Goal: Information Seeking & Learning: Learn about a topic

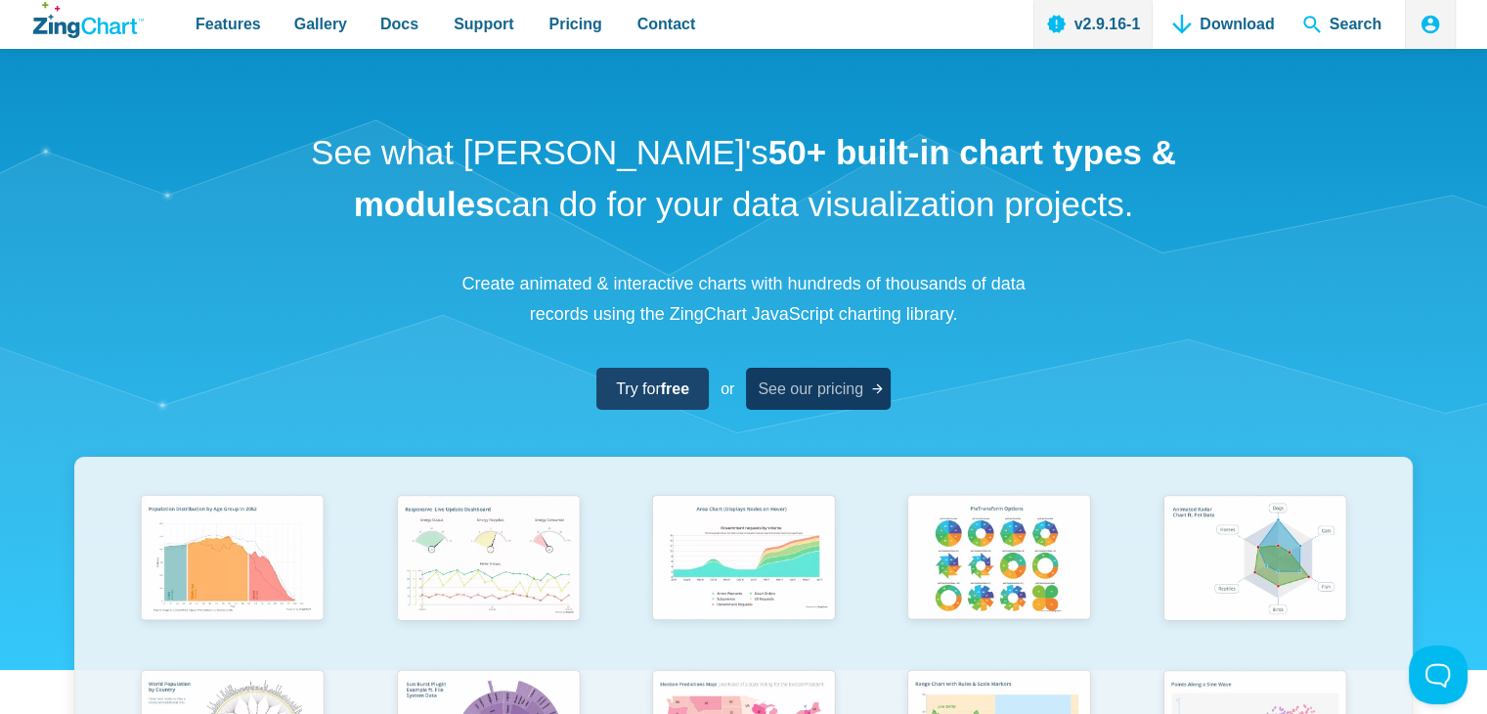
click at [769, 387] on span "See our pricing" at bounding box center [811, 388] width 106 height 26
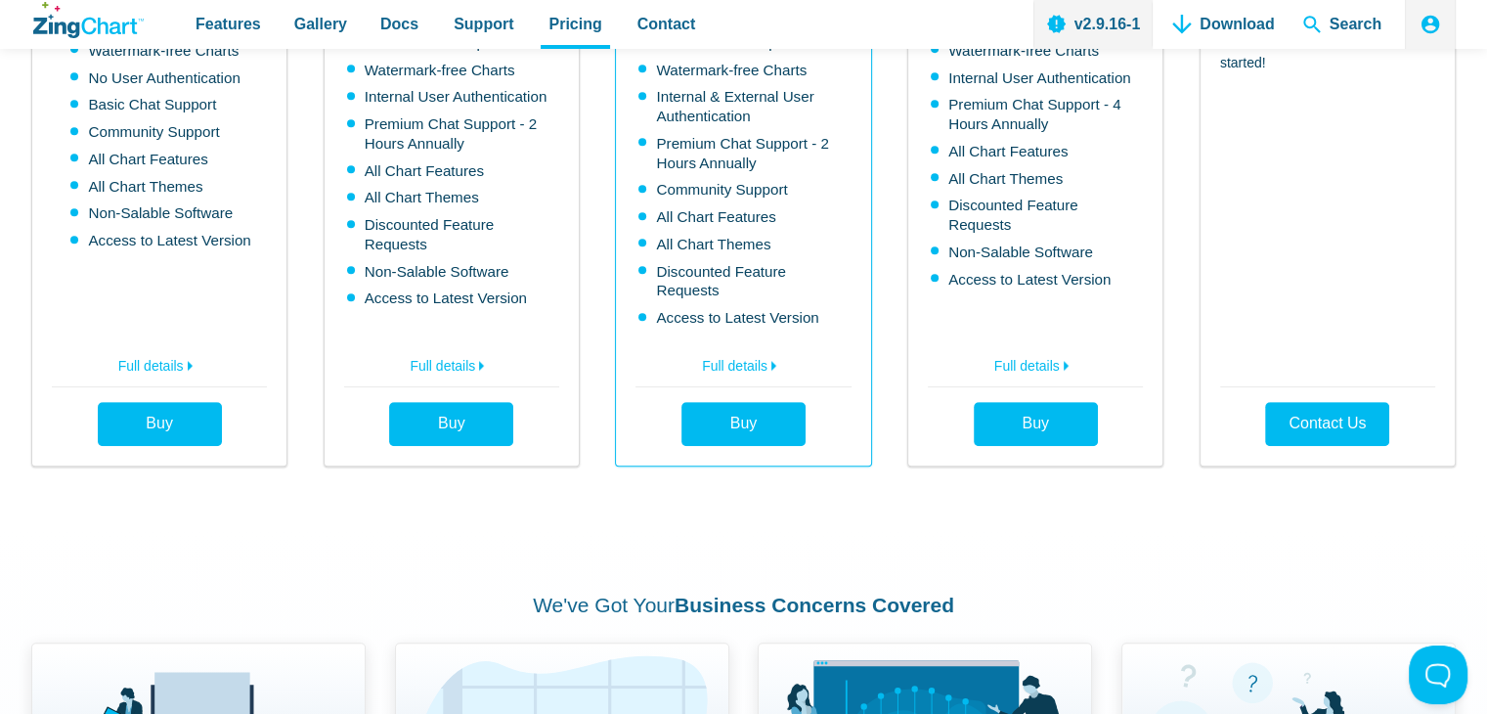
scroll to position [587, 0]
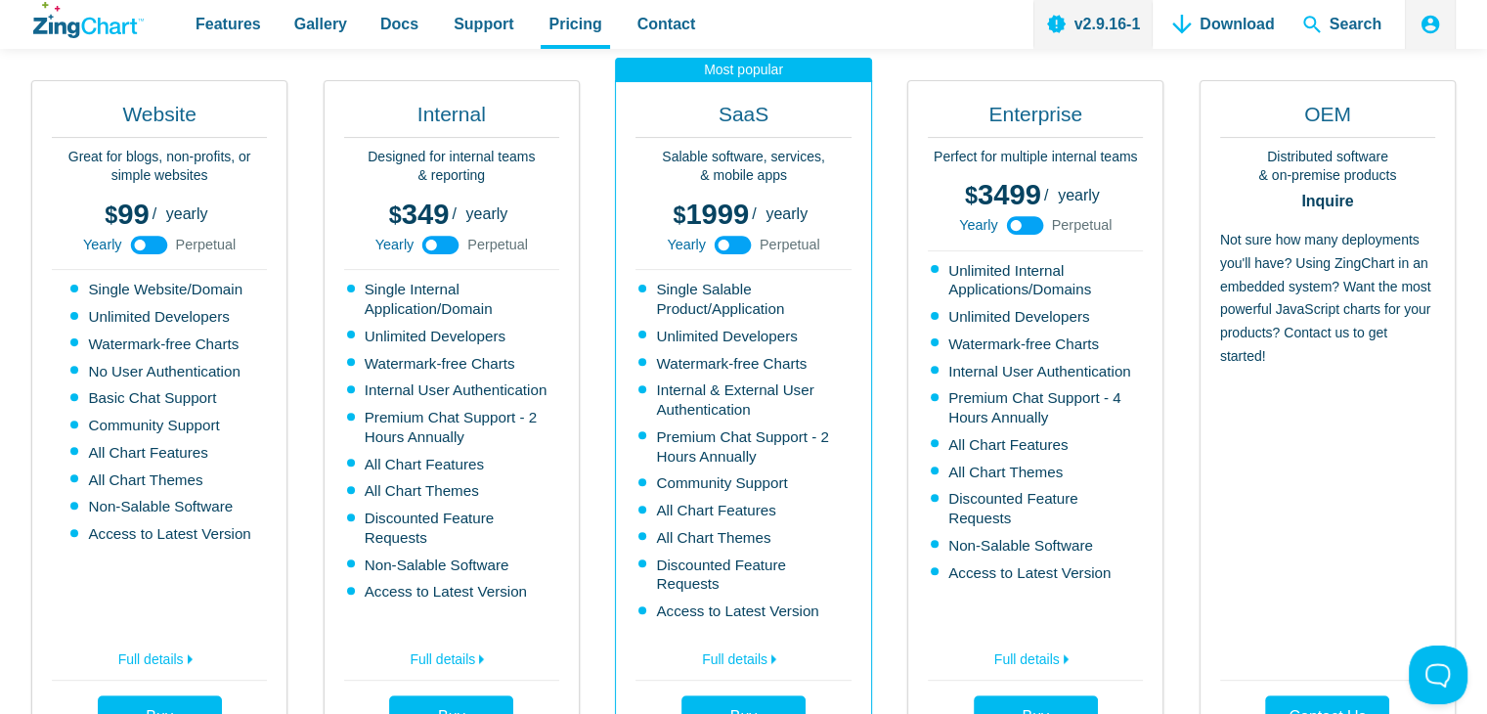
click at [158, 240] on use "App Content" at bounding box center [148, 245] width 37 height 19
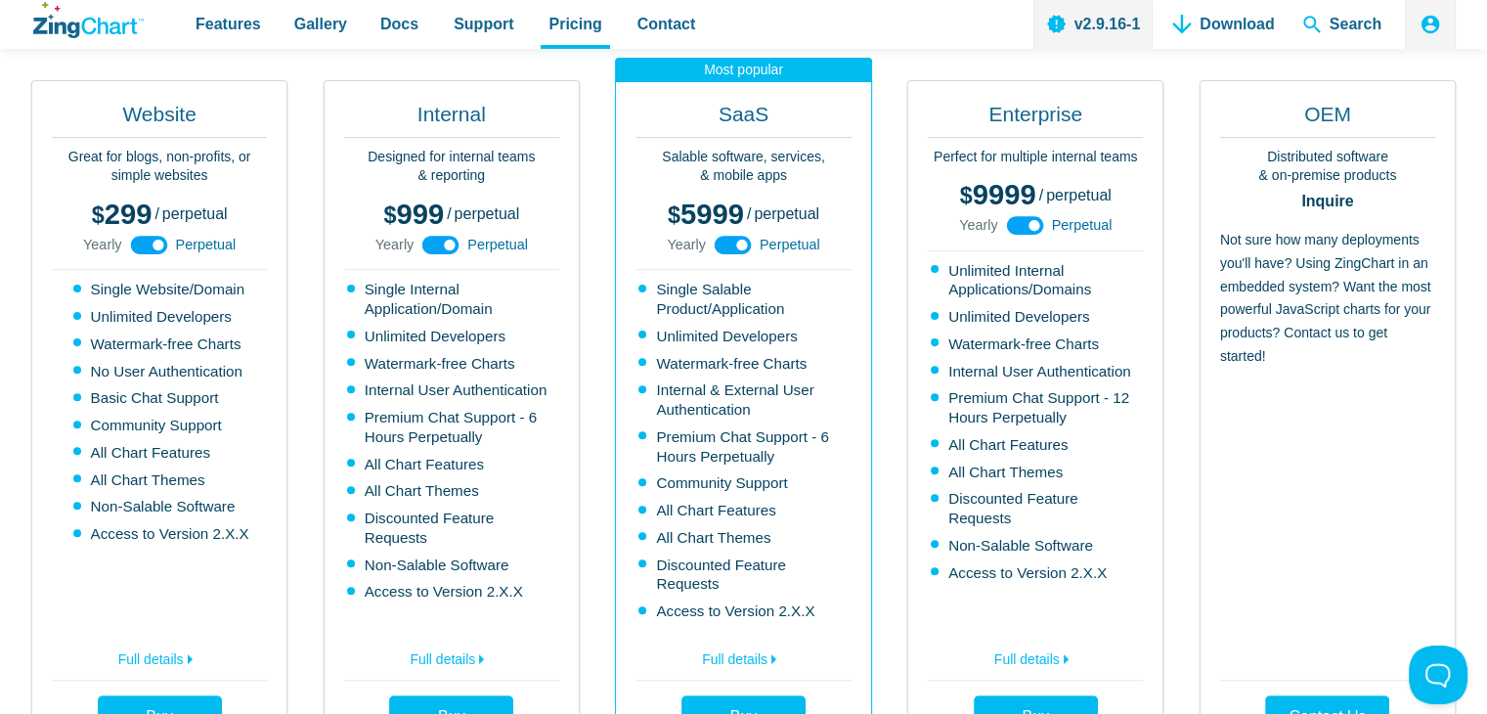
click at [152, 246] on use "App Content" at bounding box center [148, 245] width 37 height 19
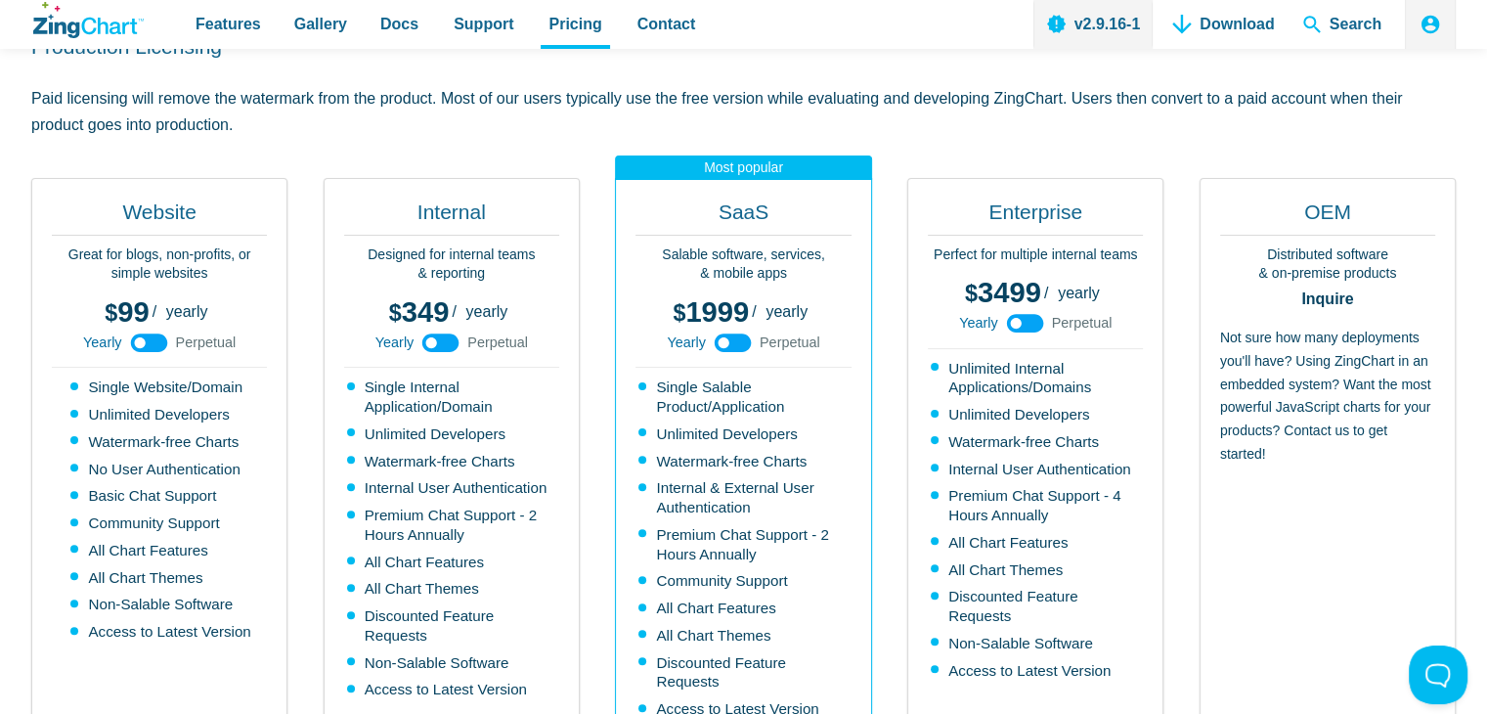
scroll to position [0, 0]
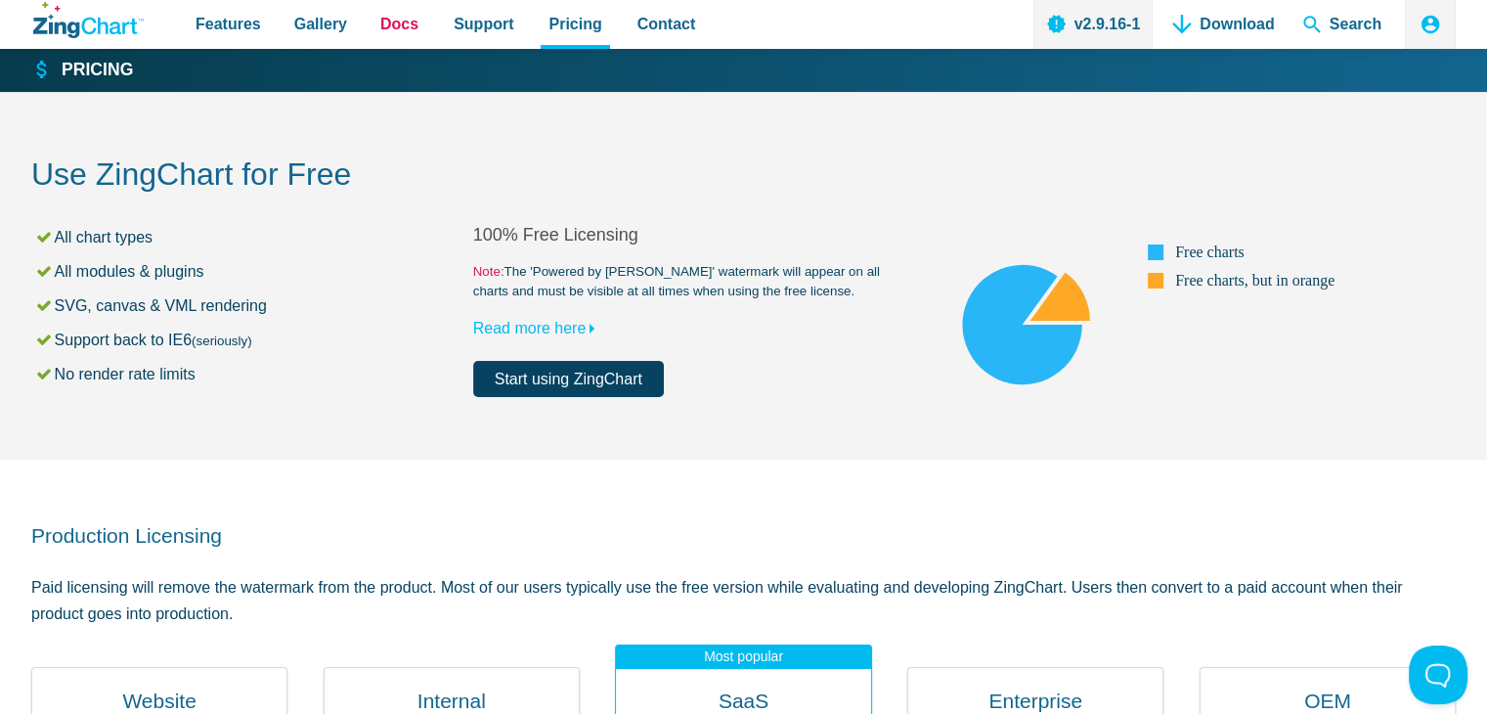
click at [394, 21] on span "Docs" at bounding box center [399, 24] width 38 height 26
